Goal: Information Seeking & Learning: Learn about a topic

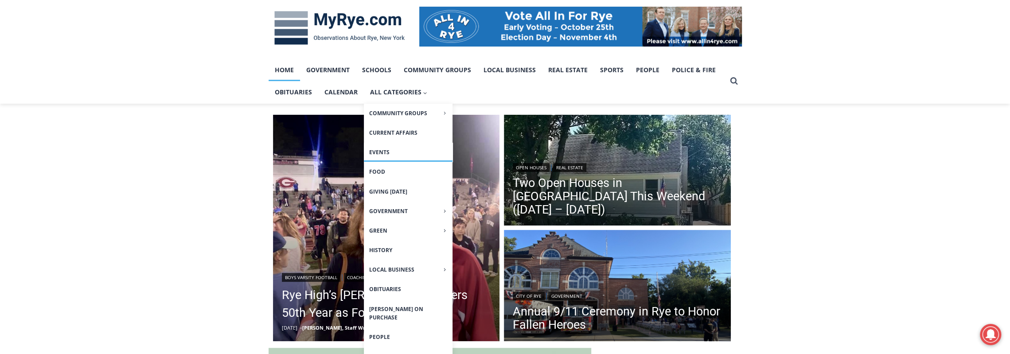
scroll to position [177, 0]
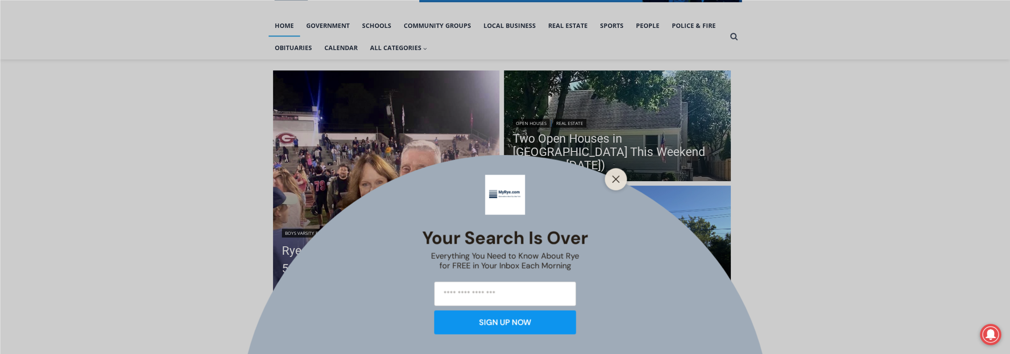
click at [614, 187] on div at bounding box center [616, 179] width 22 height 22
click at [615, 180] on line "Close" at bounding box center [616, 179] width 6 height 6
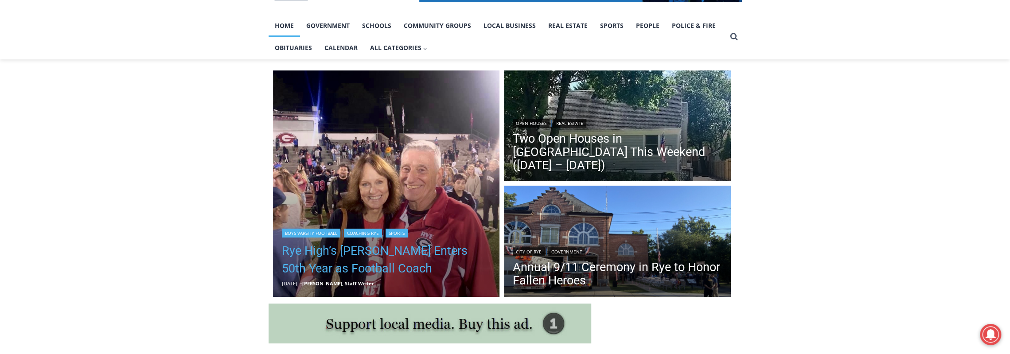
click at [409, 248] on link "Rye High’s [PERSON_NAME] Enters 50th Year as Football Coach" at bounding box center [386, 259] width 209 height 35
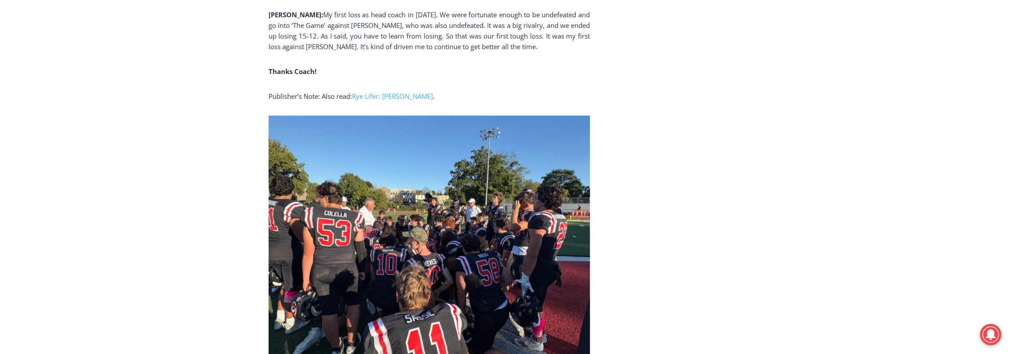
scroll to position [2776, 0]
